Goal: Obtain resource: Download file/media

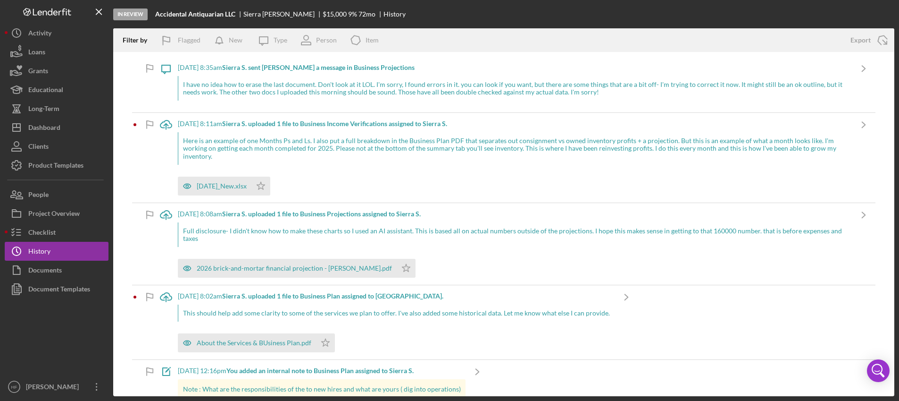
scroll to position [472, 0]
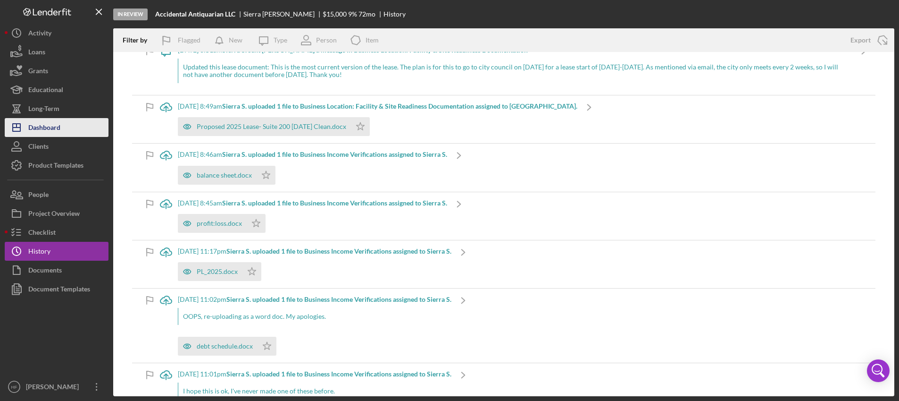
click at [22, 134] on icon "Icon/Dashboard" at bounding box center [17, 128] width 24 height 24
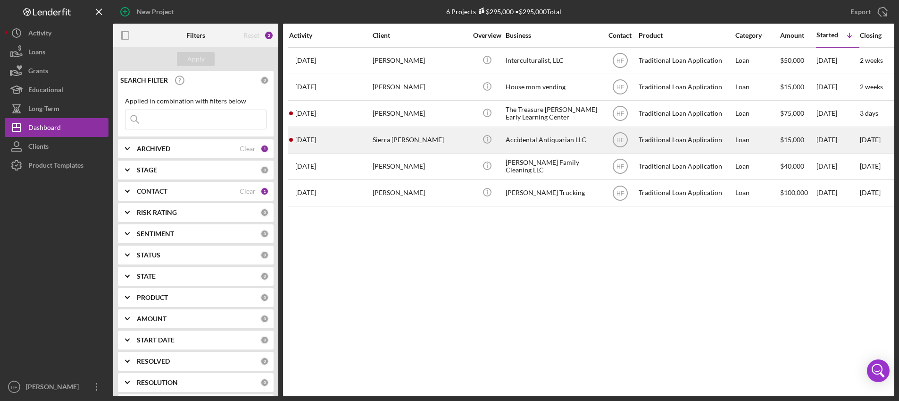
click at [429, 144] on div "Sierra [PERSON_NAME]" at bounding box center [420, 139] width 94 height 25
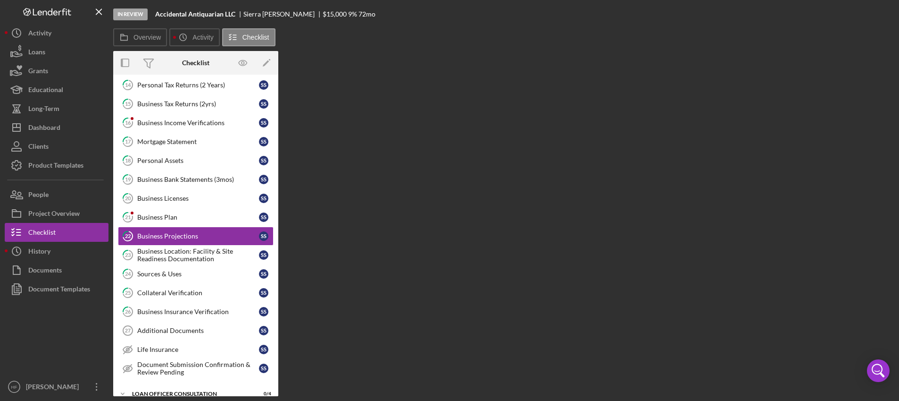
scroll to position [142, 0]
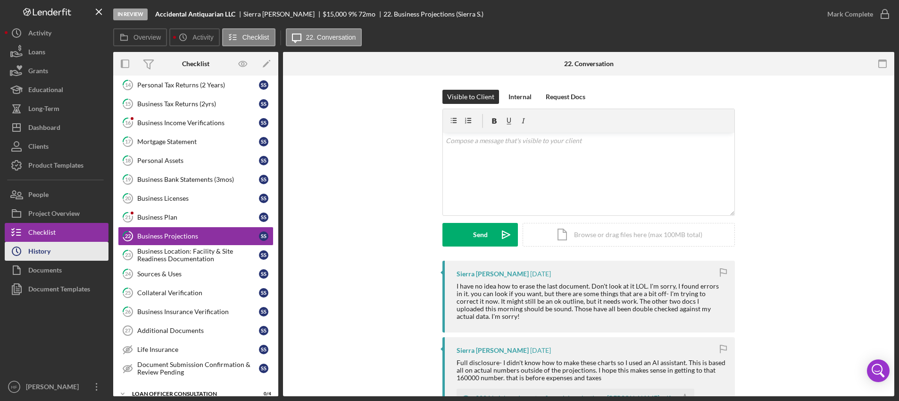
click at [84, 259] on button "Icon/History History" at bounding box center [57, 251] width 104 height 19
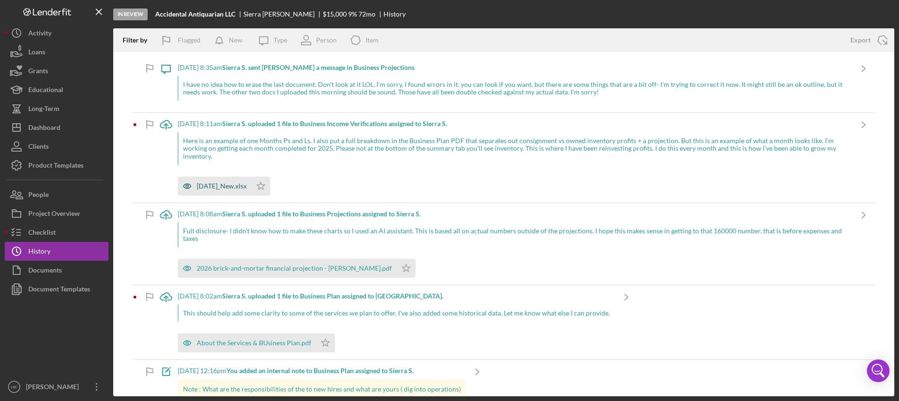
click at [242, 186] on div "[DATE]_New.xlsx" at bounding box center [222, 186] width 50 height 8
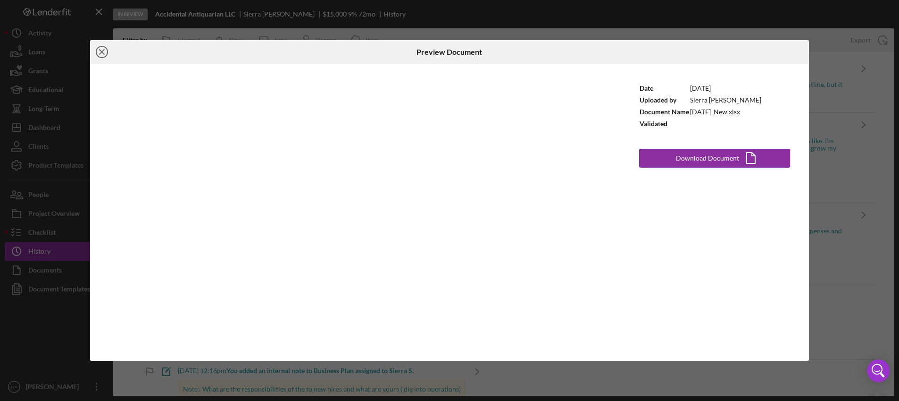
click at [101, 54] on icon "Icon/Close" at bounding box center [102, 52] width 24 height 24
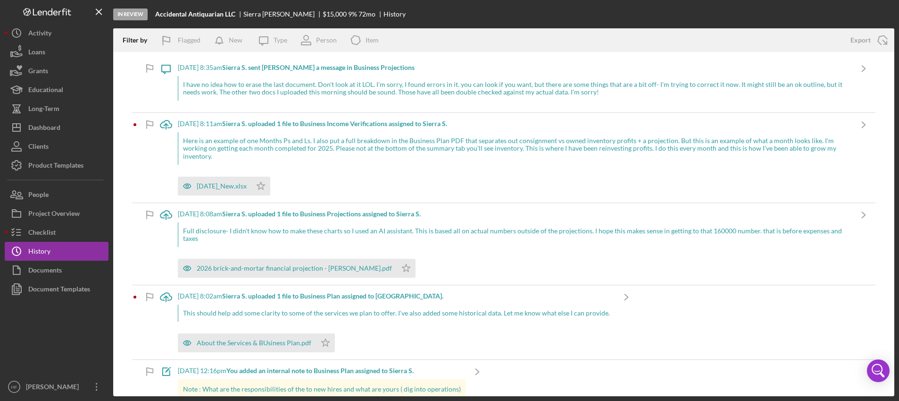
scroll to position [47, 0]
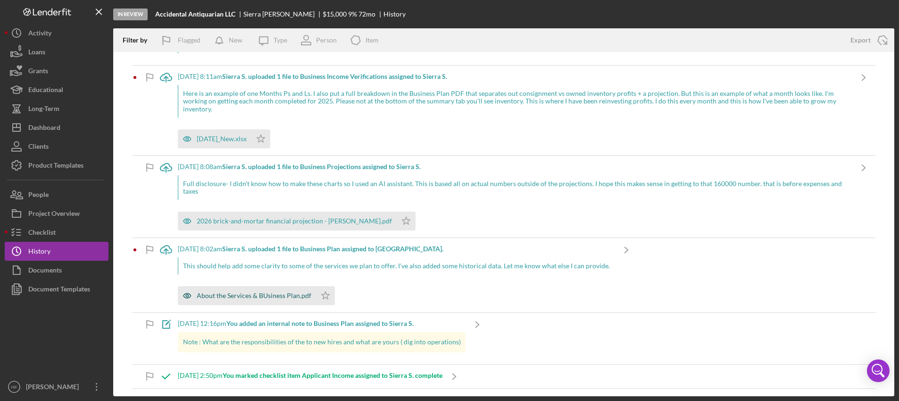
click at [239, 297] on div "About the Services & BUsiness Plan.pdf" at bounding box center [254, 296] width 115 height 8
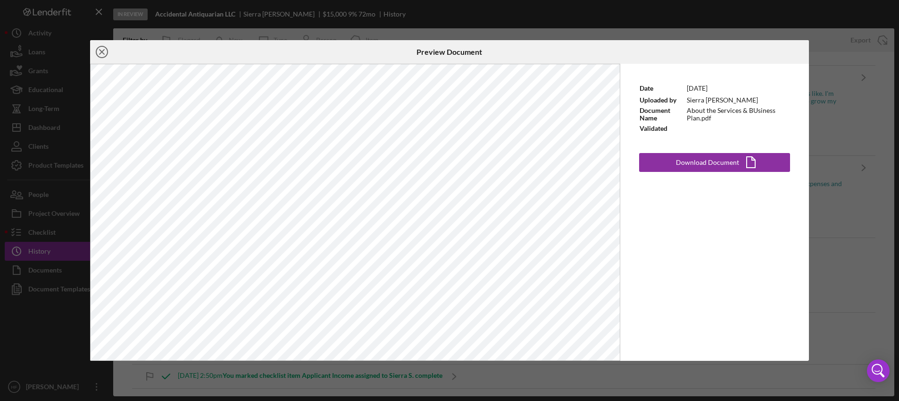
click at [100, 52] on icon "Icon/Close" at bounding box center [102, 52] width 24 height 24
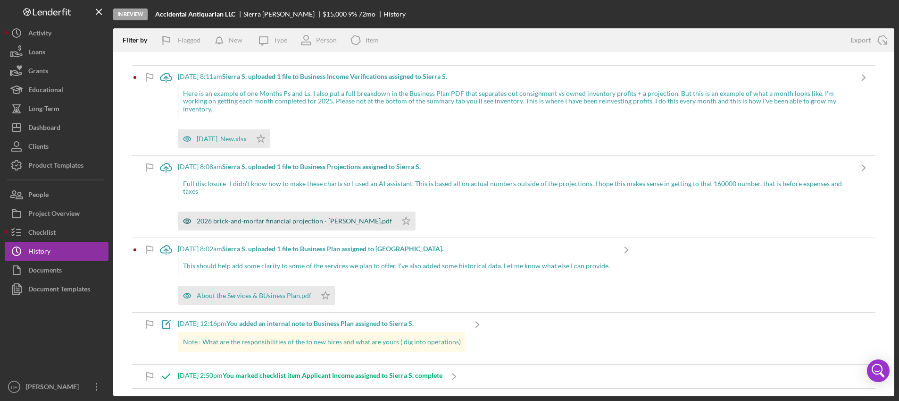
click at [304, 225] on div "2026 brick-and-mortar financial projection - [PERSON_NAME].pdf" at bounding box center [287, 220] width 219 height 19
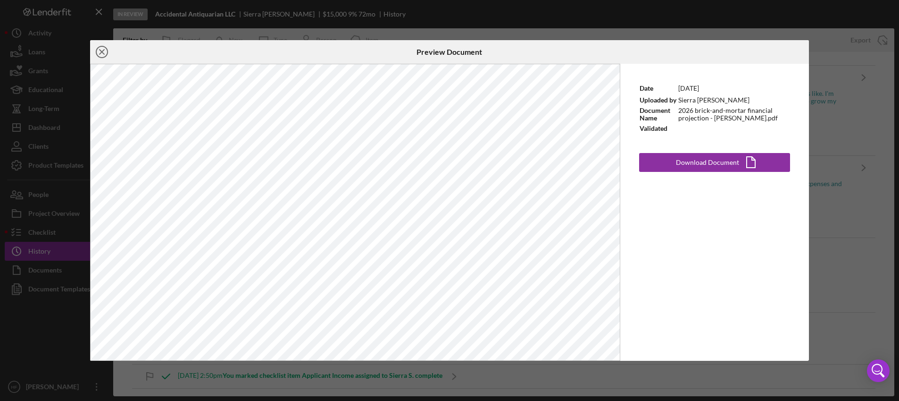
click at [102, 55] on icon "Icon/Close" at bounding box center [102, 52] width 24 height 24
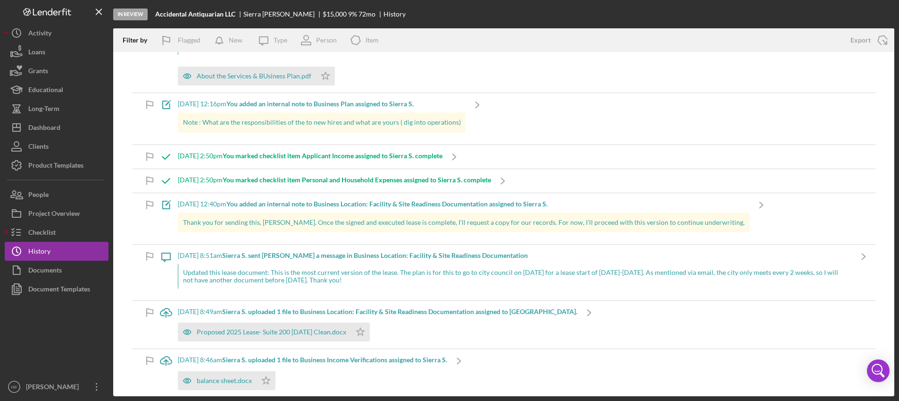
scroll to position [283, 0]
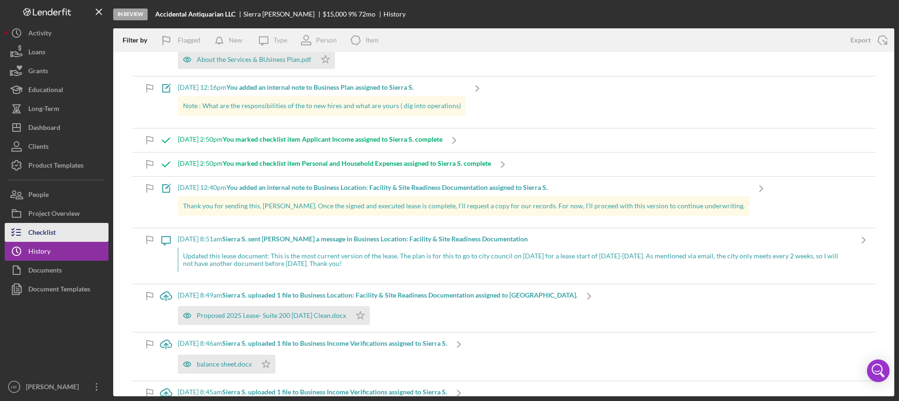
click at [54, 235] on div "Checklist" at bounding box center [41, 233] width 27 height 21
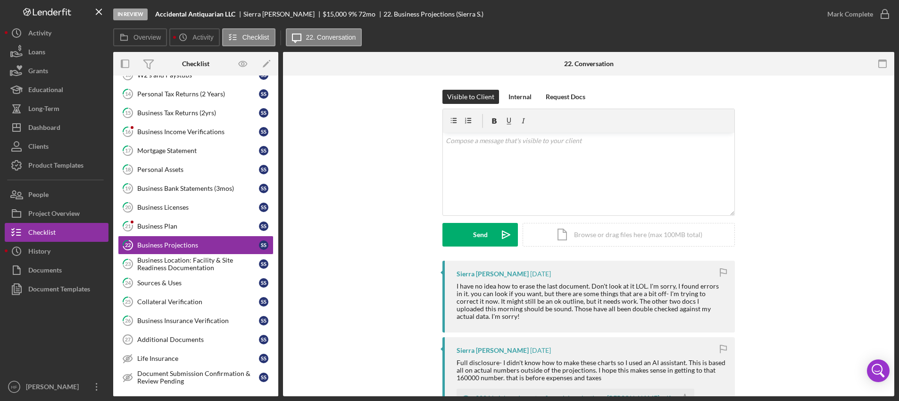
scroll to position [142, 0]
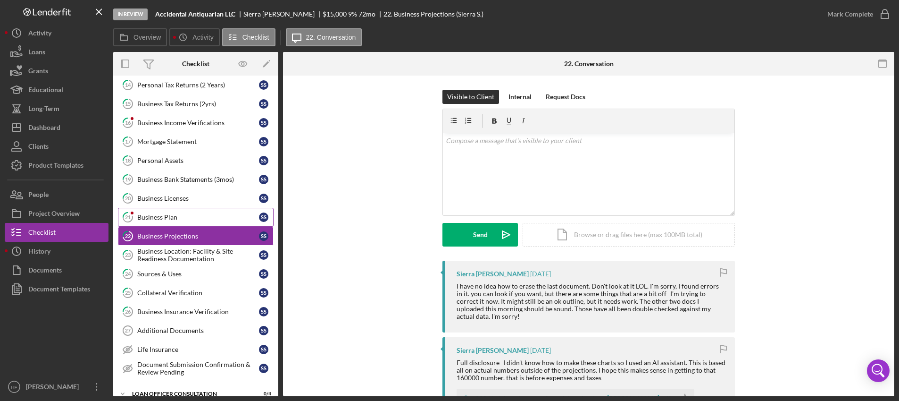
click at [151, 212] on link "21 Business Plan S S" at bounding box center [196, 217] width 156 height 19
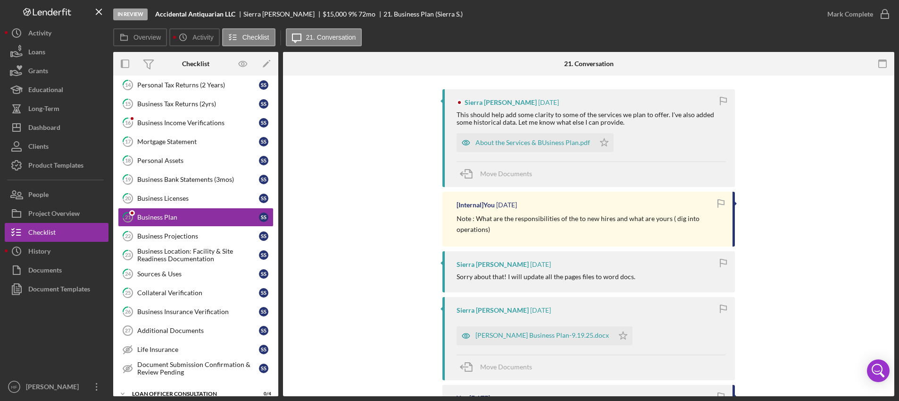
scroll to position [189, 0]
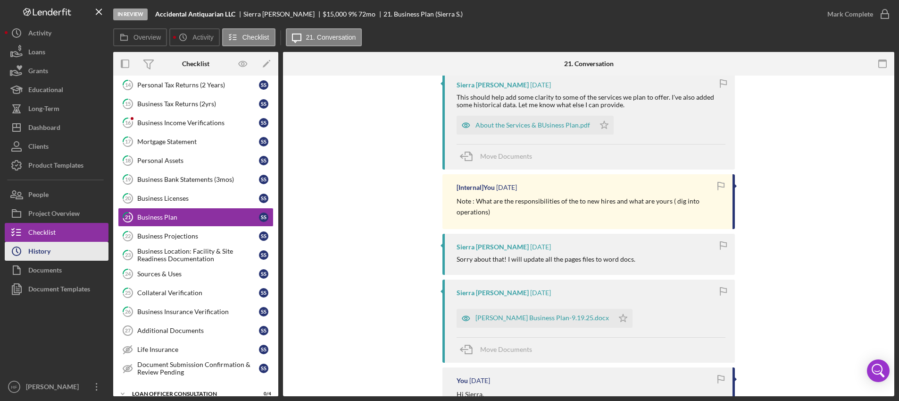
click at [54, 251] on button "Icon/History History" at bounding box center [57, 251] width 104 height 19
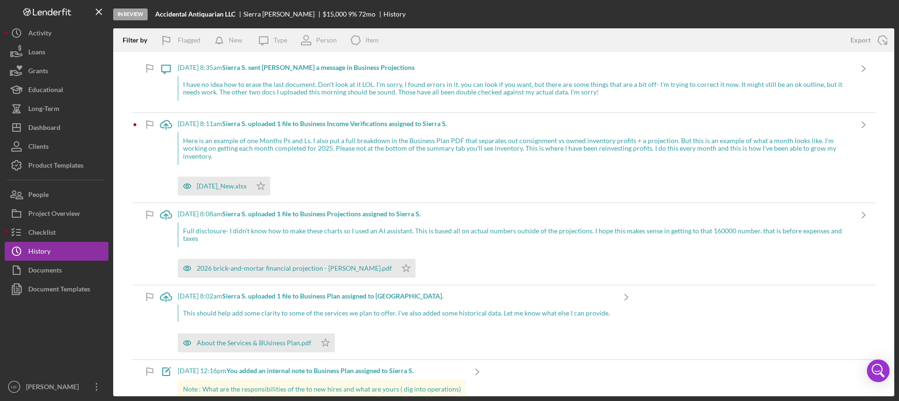
click at [299, 91] on div "I have no idea how to erase the last document. Don't look at it LOL. I'm sorry,…" at bounding box center [515, 88] width 674 height 25
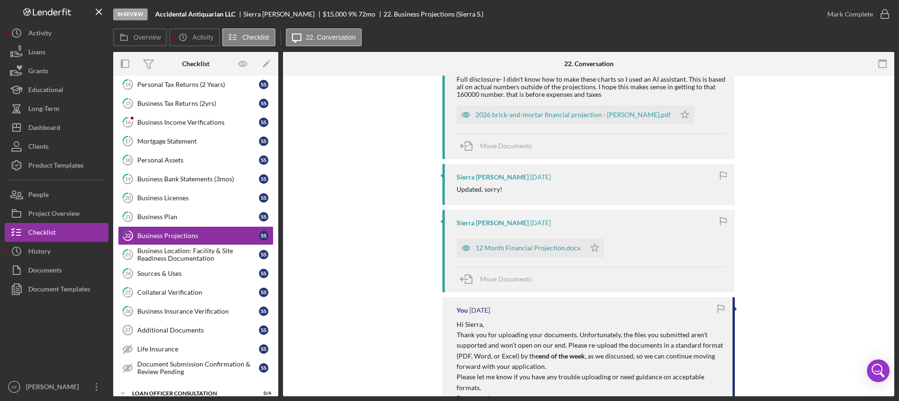
scroll to position [472, 0]
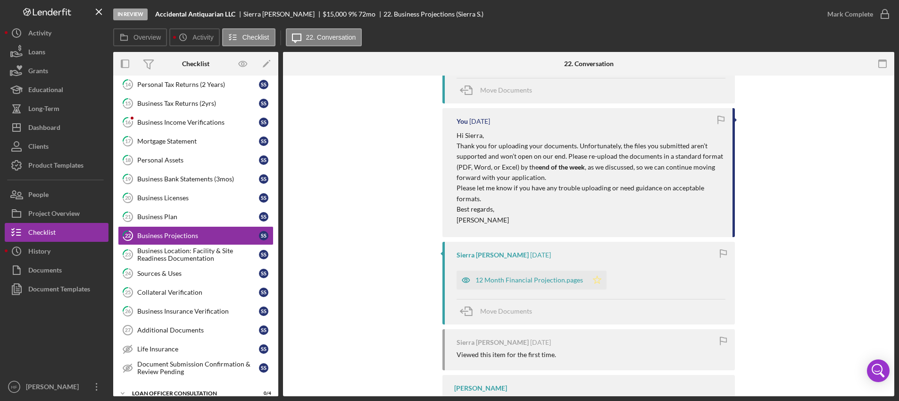
click at [592, 279] on icon "Icon/Star" at bounding box center [597, 279] width 19 height 19
click at [531, 281] on div "12 Month Financial Projection.pages" at bounding box center [530, 280] width 108 height 8
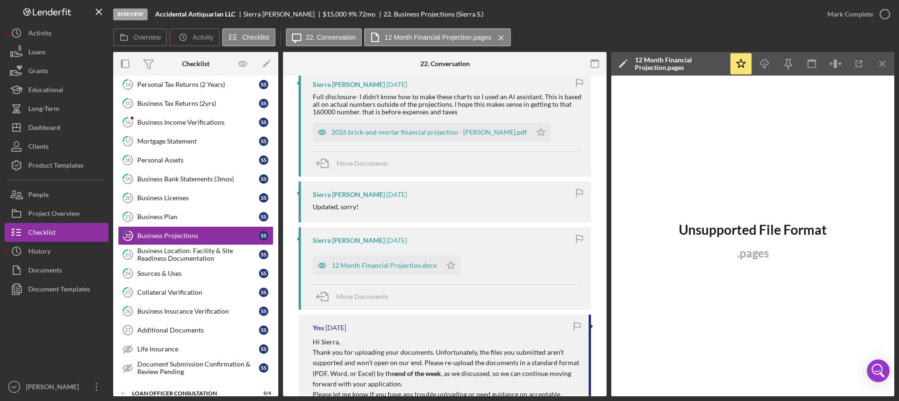
scroll to position [236, 0]
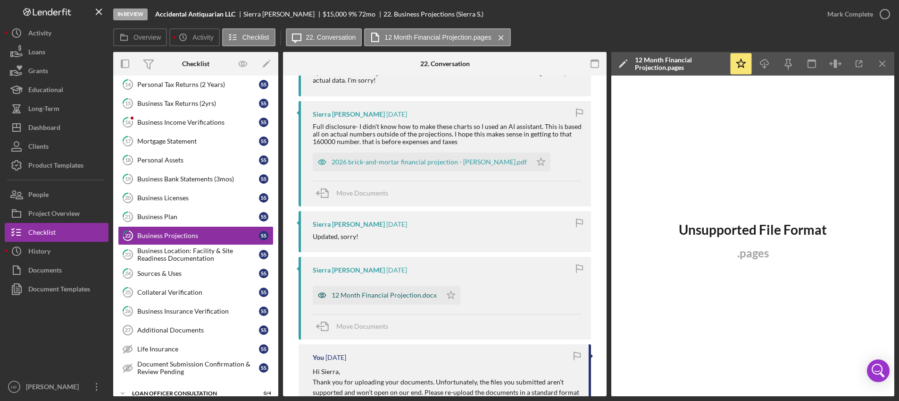
click at [384, 299] on div "12 Month Financial Projection.docx" at bounding box center [377, 294] width 129 height 19
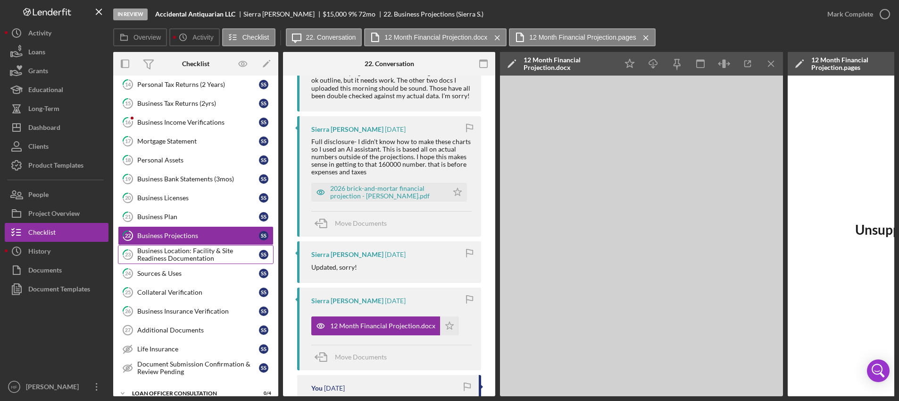
click at [232, 251] on div "Business Location: Facility & Site Readiness Documentation" at bounding box center [198, 254] width 122 height 15
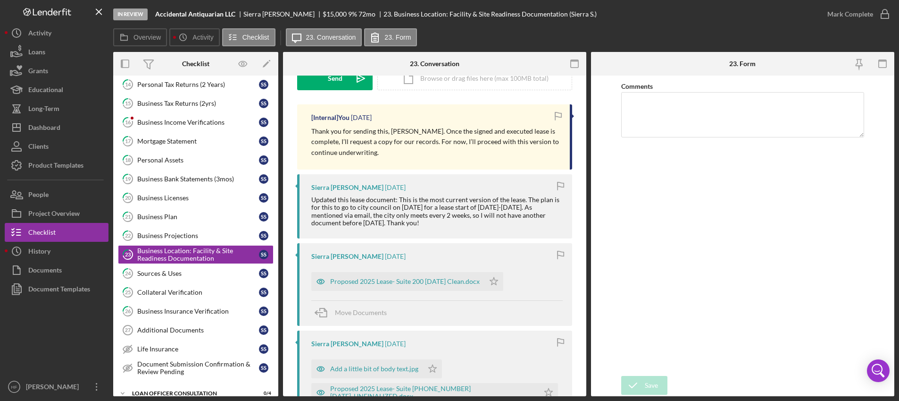
scroll to position [189, 0]
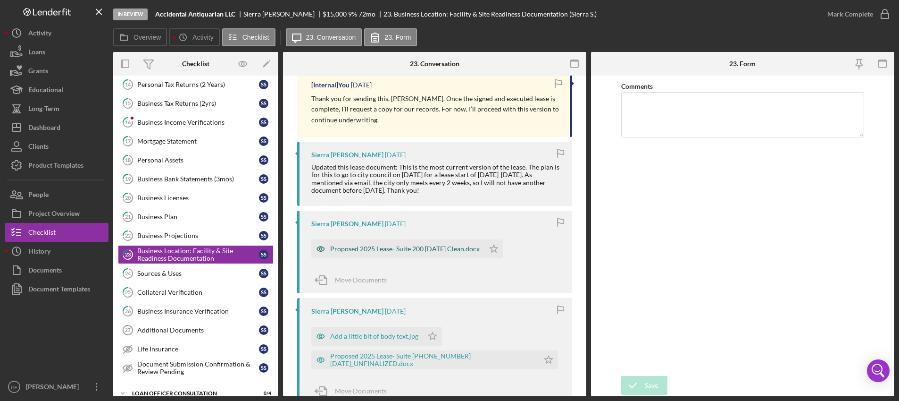
click at [381, 253] on div "Proposed 2025 Lease- Suite 200 [DATE] Clean.docx" at bounding box center [397, 248] width 173 height 19
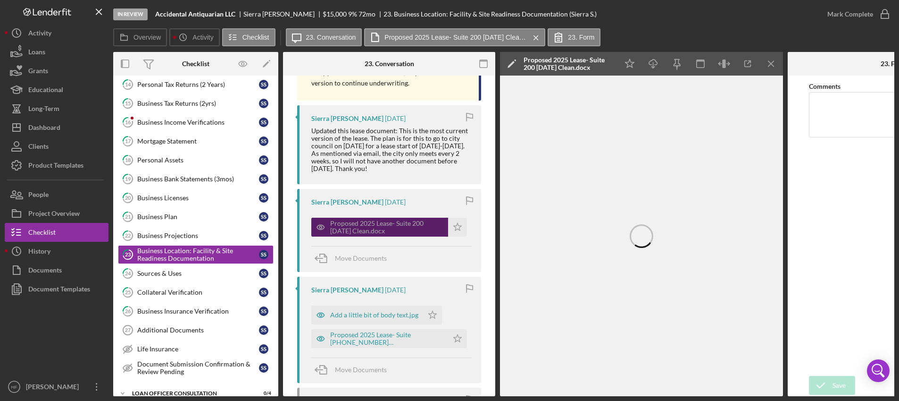
scroll to position [283, 0]
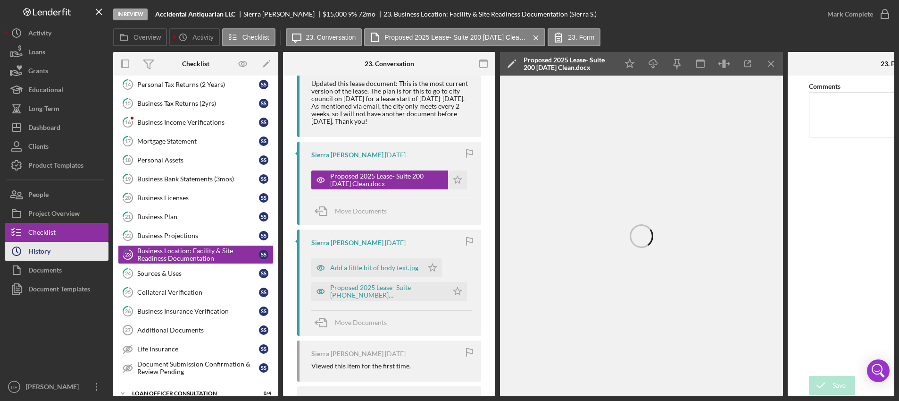
click at [45, 245] on div "History" at bounding box center [39, 252] width 22 height 21
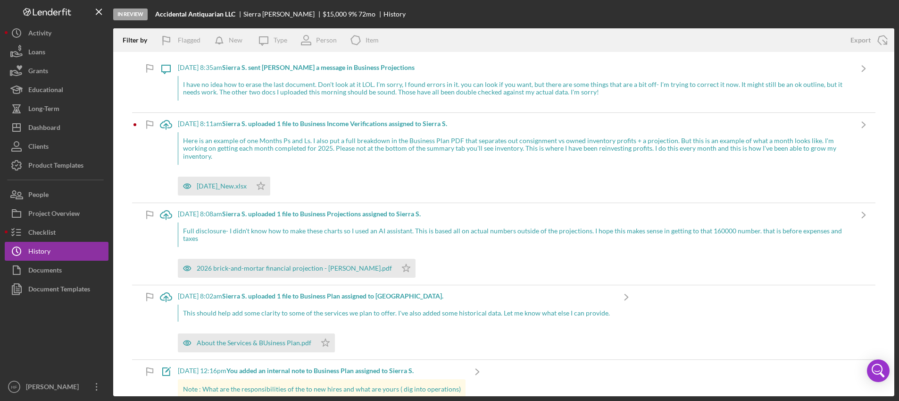
click at [235, 153] on div "Here is an example of one Months Ps and Ls. I also put a full breakdown in the …" at bounding box center [515, 148] width 674 height 32
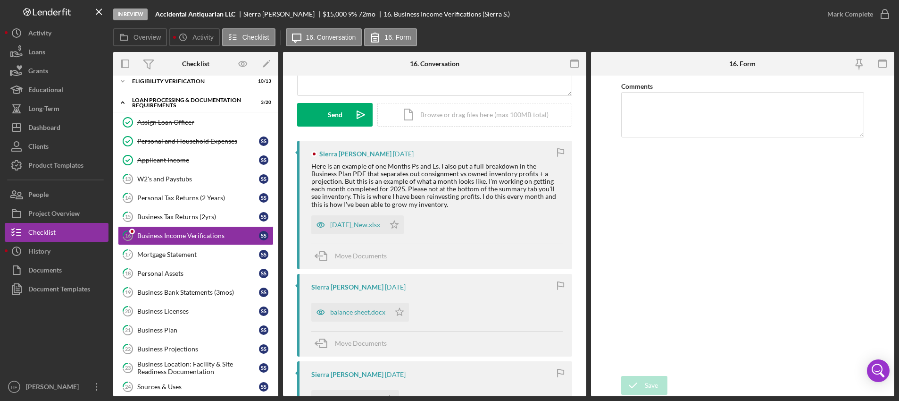
scroll to position [142, 0]
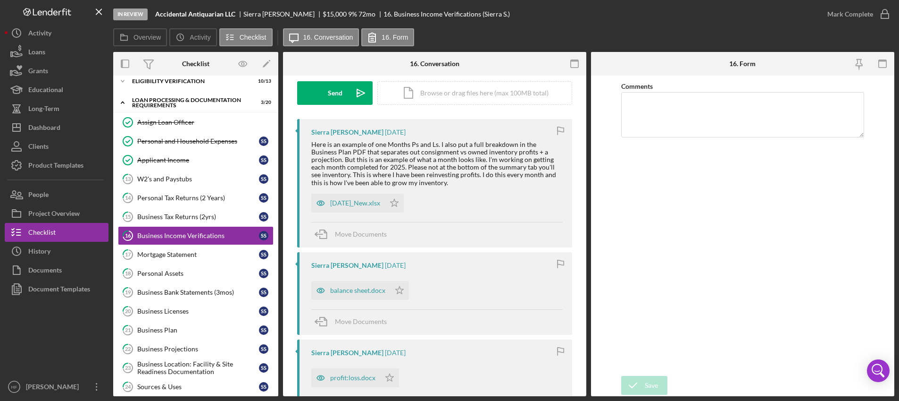
click at [352, 367] on div "profit:loss.docx Icon/Star" at bounding box center [357, 375] width 92 height 24
click at [354, 384] on div "profit:loss.docx" at bounding box center [345, 377] width 69 height 19
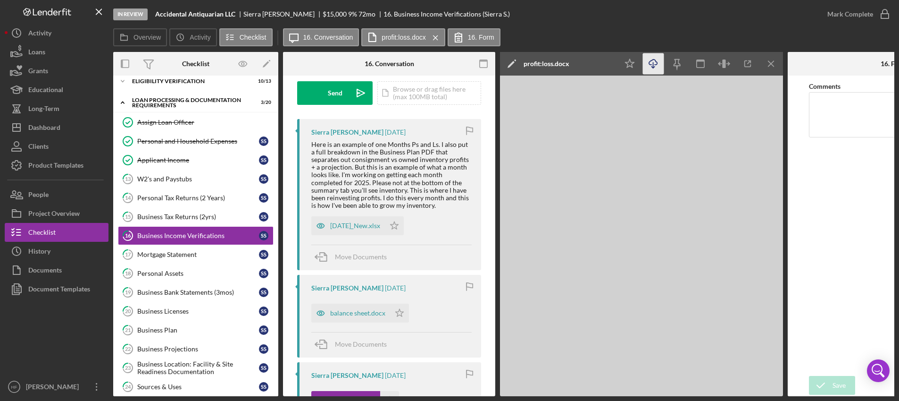
click at [655, 69] on icon "Icon/Download" at bounding box center [653, 63] width 21 height 21
